Goal: Entertainment & Leisure: Browse casually

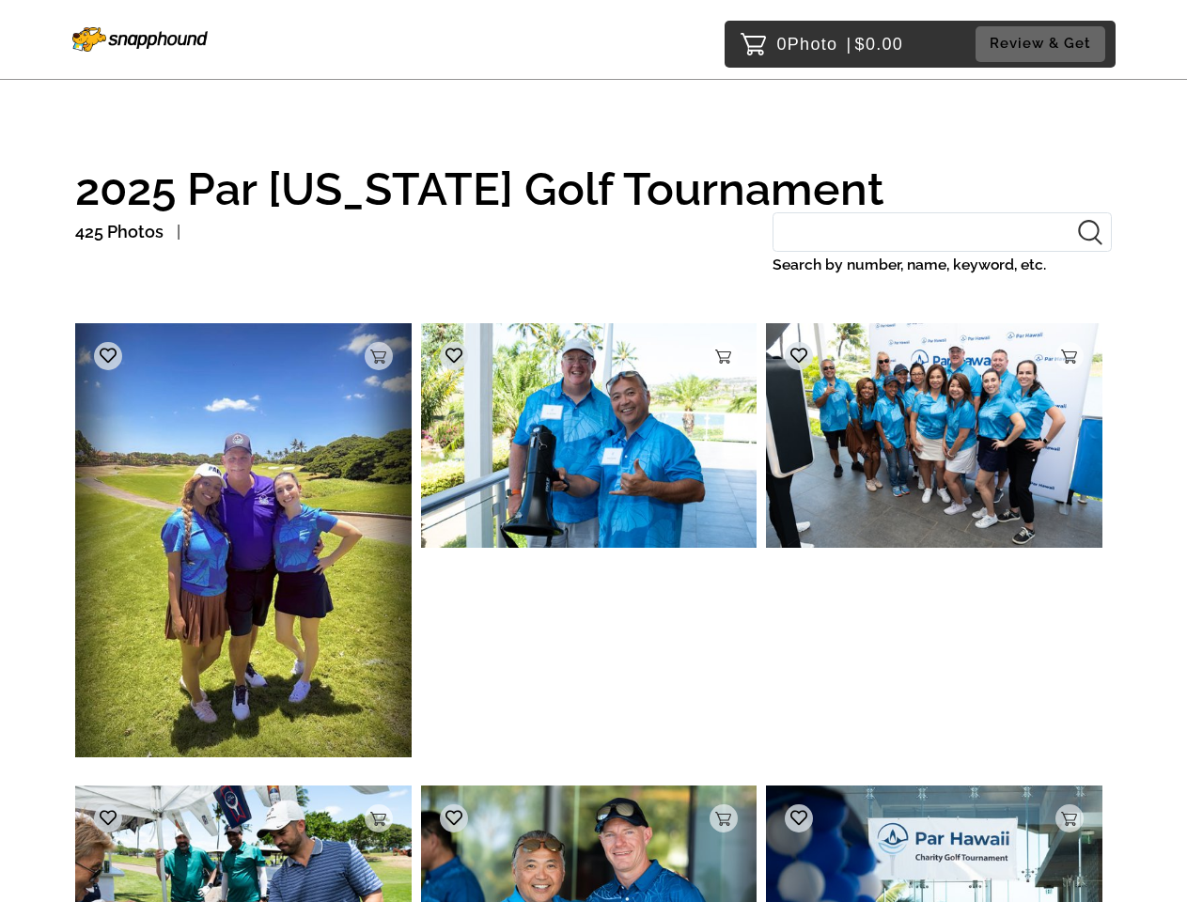
click at [243, 545] on img at bounding box center [243, 539] width 336 height 433
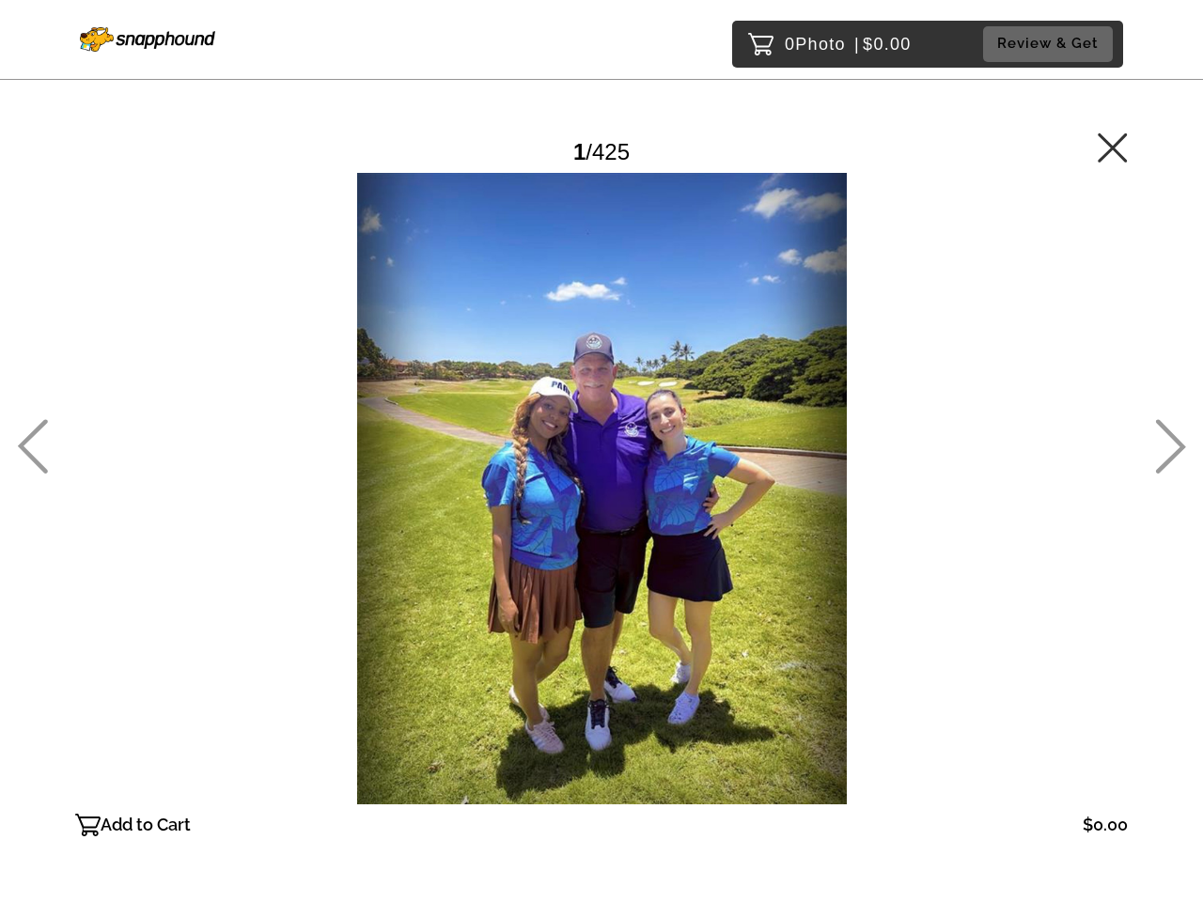
click at [379, 356] on div at bounding box center [601, 489] width 1053 height 632
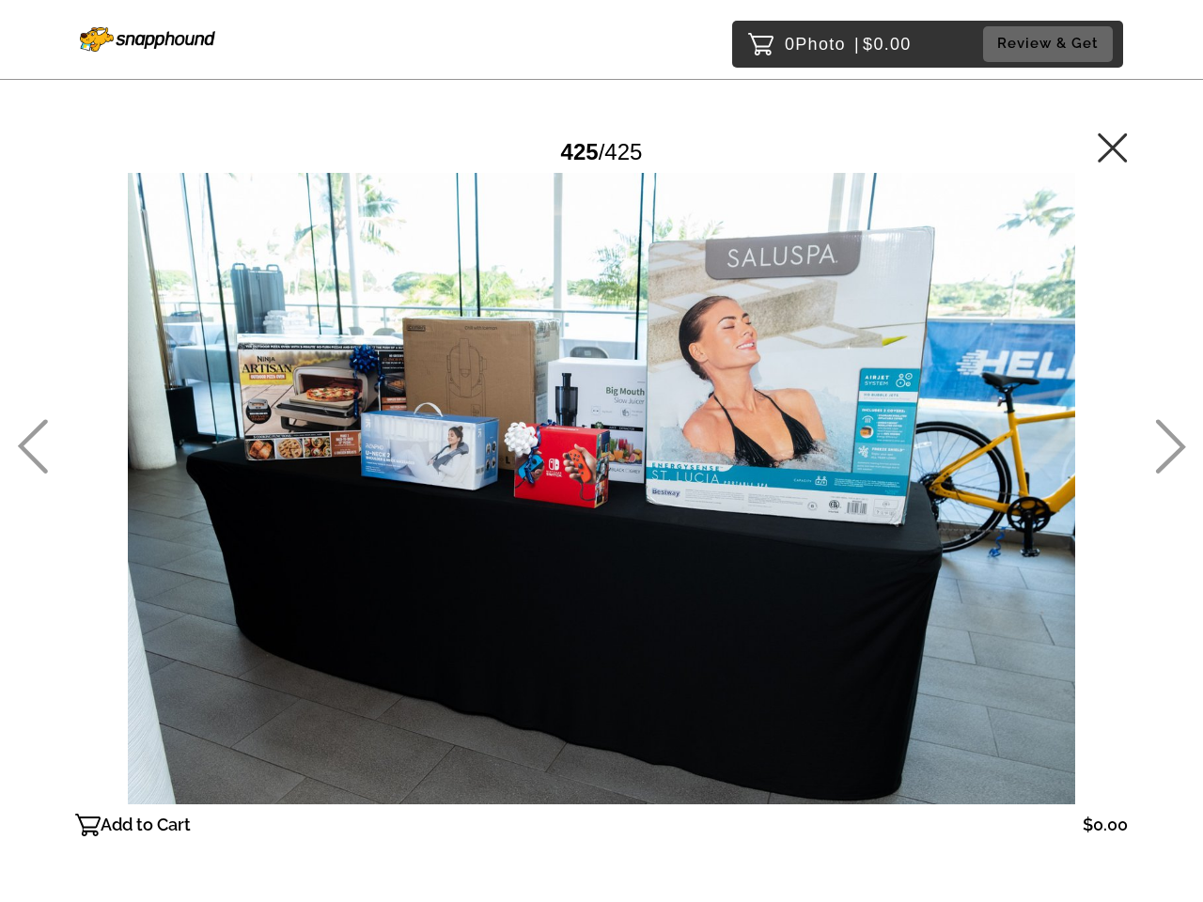
click at [108, 356] on div at bounding box center [601, 489] width 1053 height 632
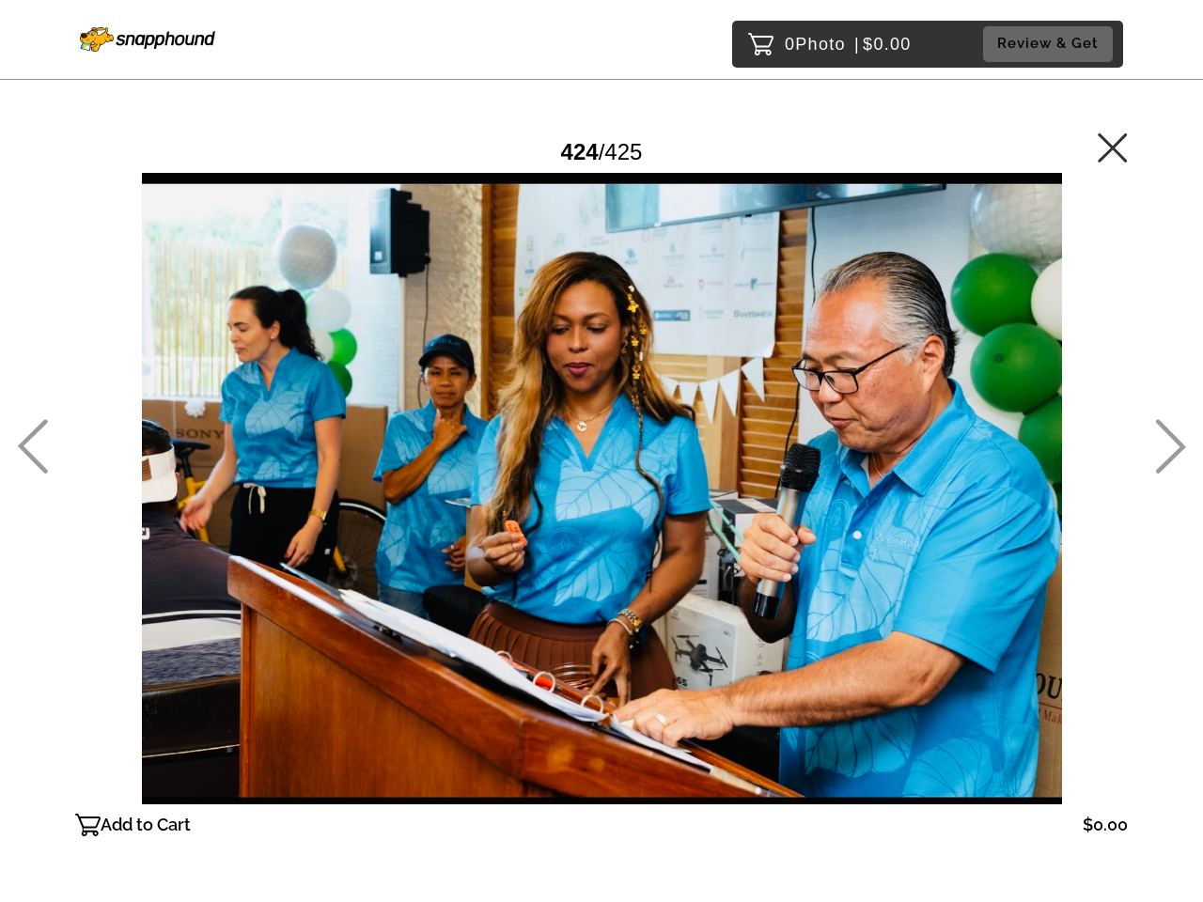
click at [589, 440] on div at bounding box center [601, 489] width 1053 height 632
